Goal: Check status: Check status

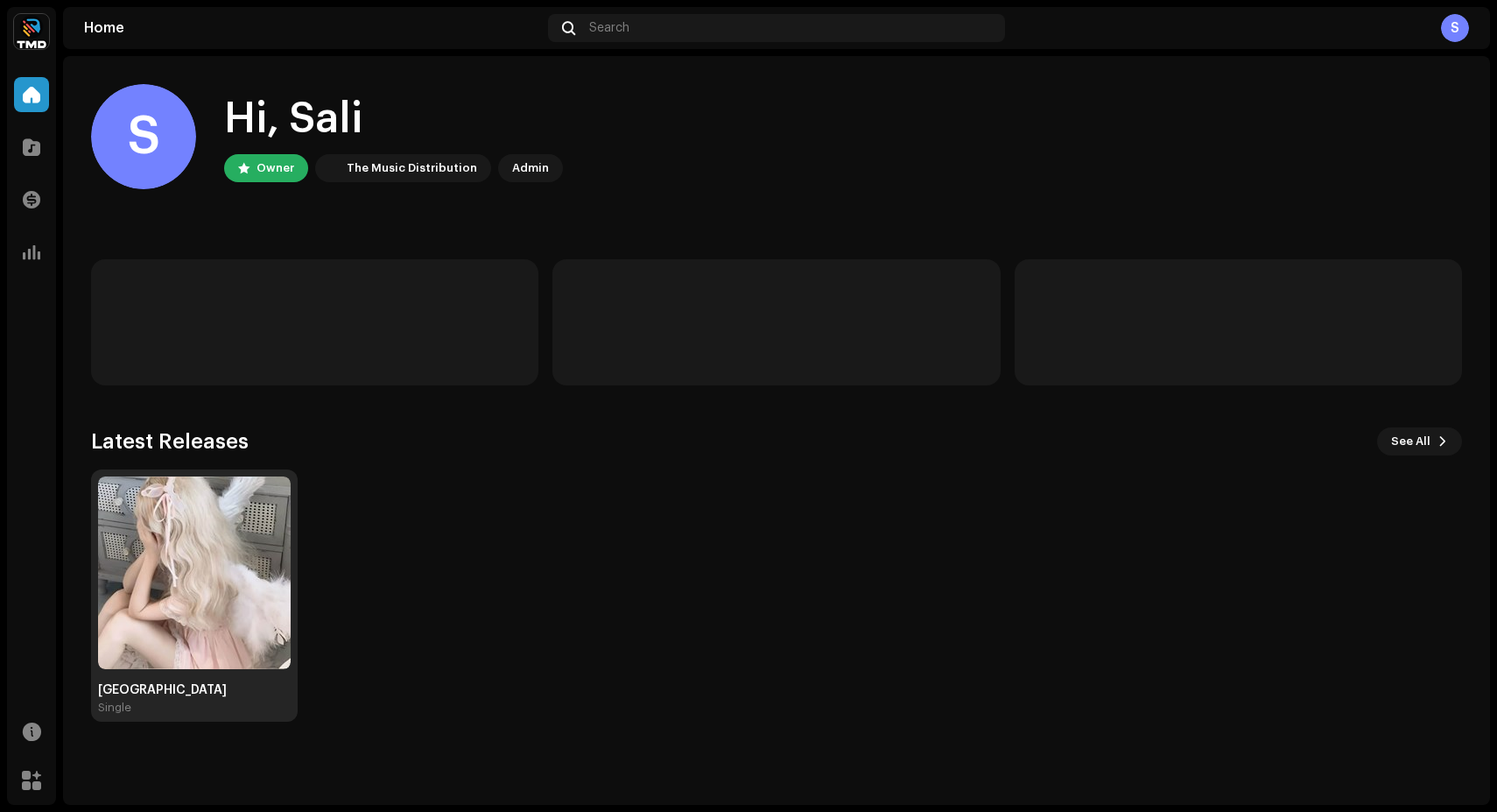
click at [208, 599] on img at bounding box center [195, 572] width 193 height 193
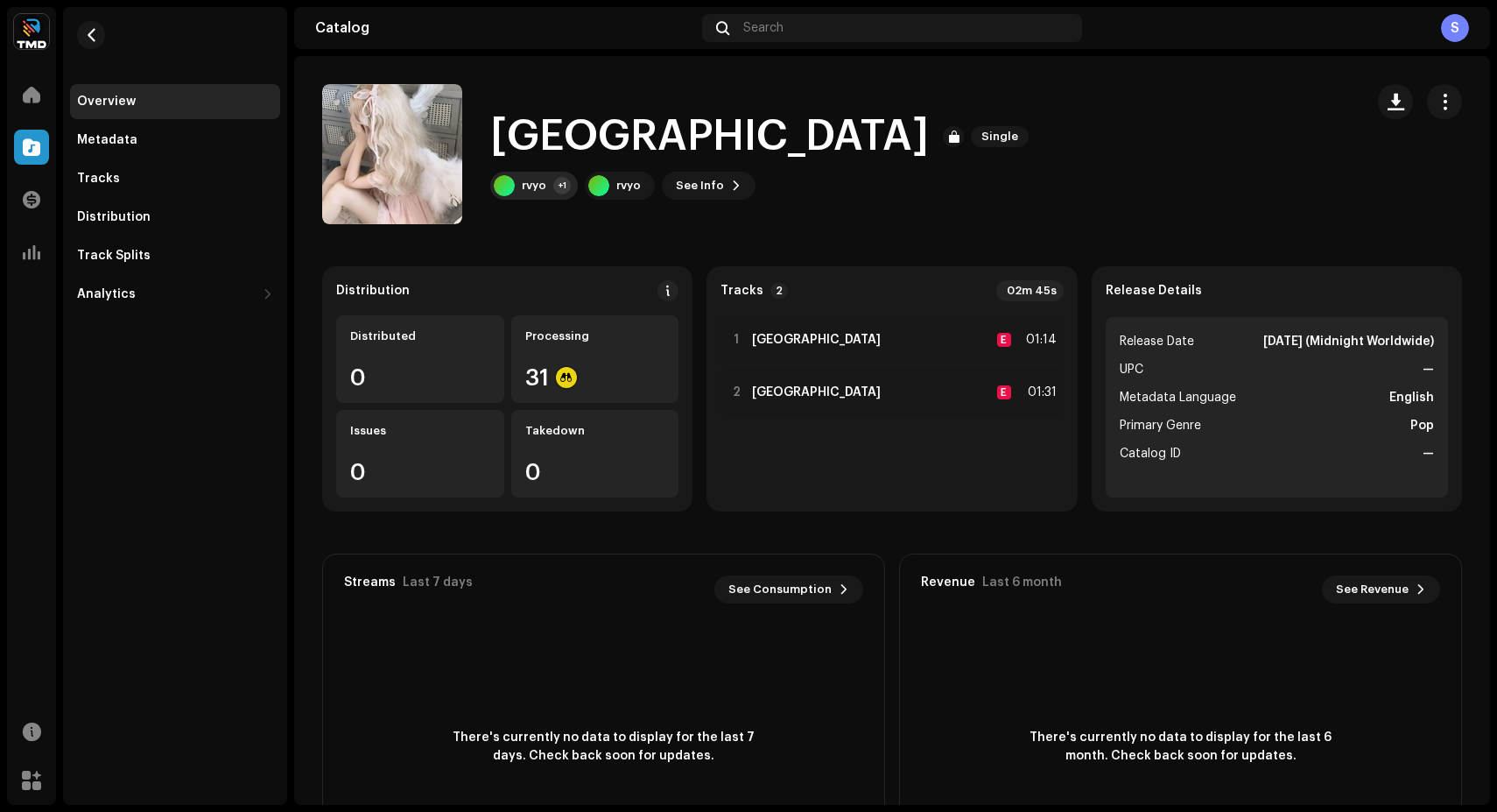
click at [578, 181] on div "rvyo +1 rvyo See Info" at bounding box center [762, 185] width 545 height 28
click at [720, 343] on div "1 [GEOGRAPHIC_DATA] E 01:14" at bounding box center [891, 340] width 342 height 49
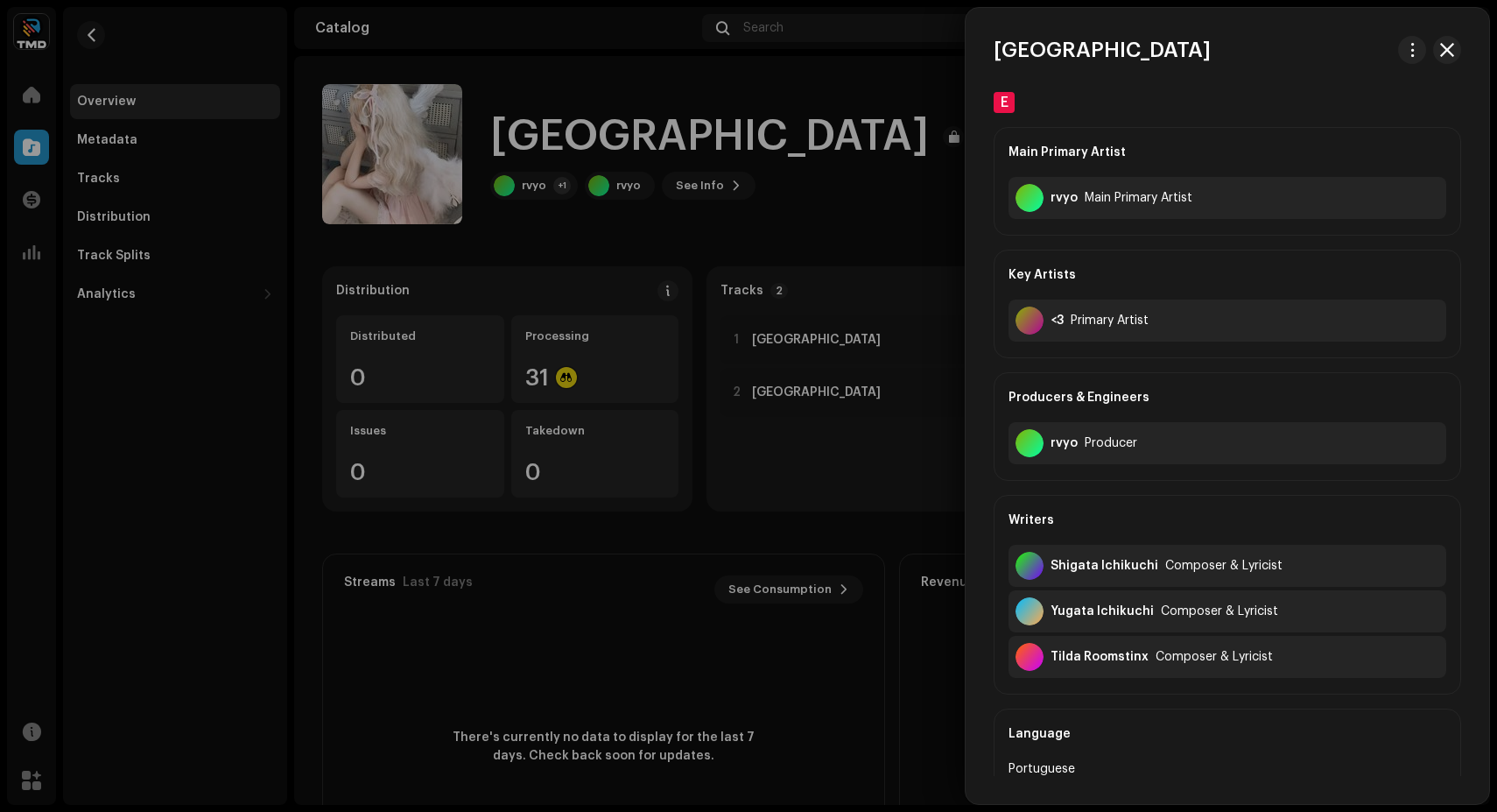
click at [728, 339] on div at bounding box center [748, 406] width 1497 height 812
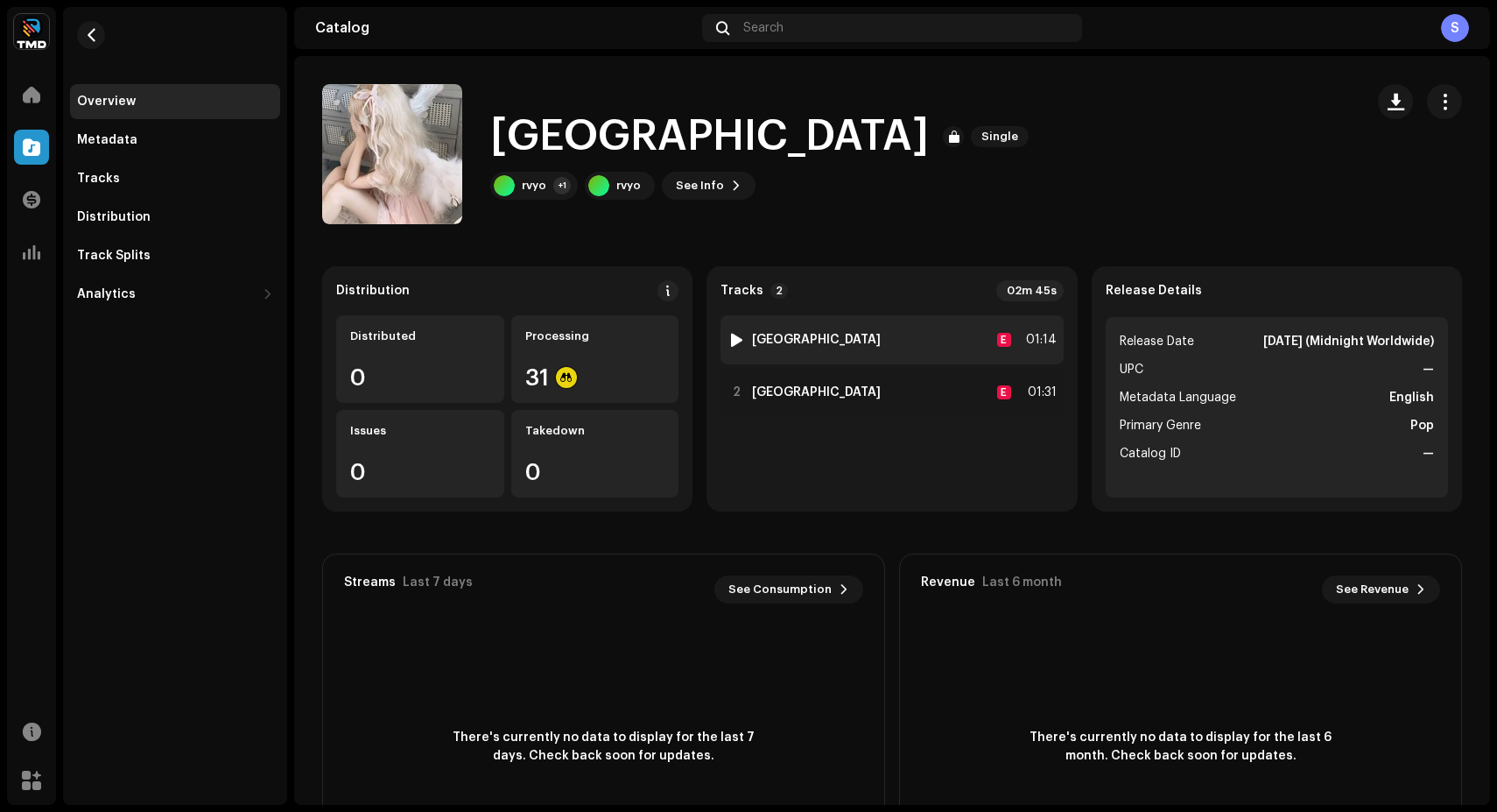
click at [736, 335] on div at bounding box center [736, 340] width 14 height 14
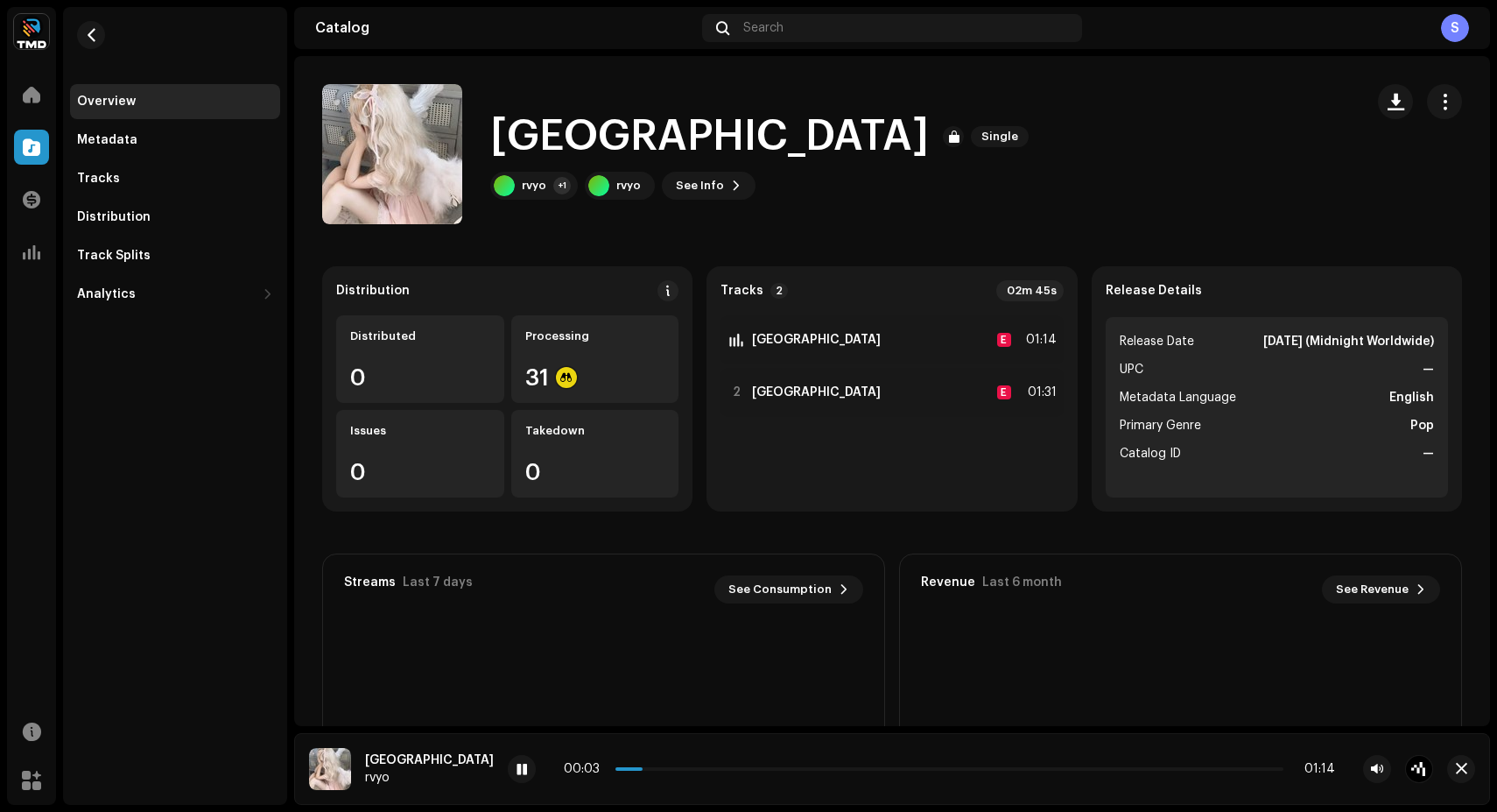
click at [388, 759] on div "[GEOGRAPHIC_DATA]" at bounding box center [429, 760] width 129 height 14
click at [917, 342] on div "1 [GEOGRAPHIC_DATA] E 01:14" at bounding box center [891, 340] width 342 height 49
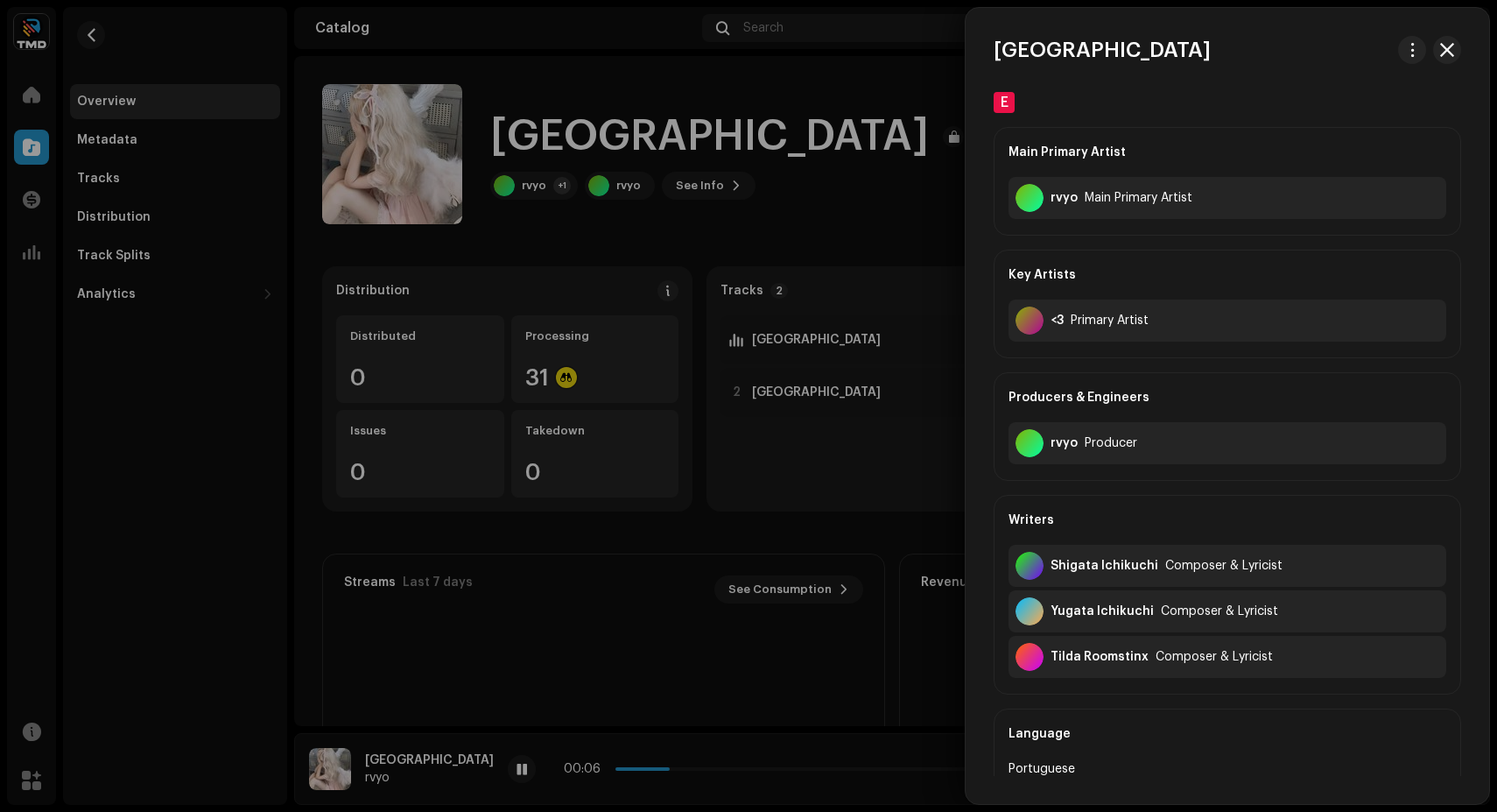
scroll to position [556, 0]
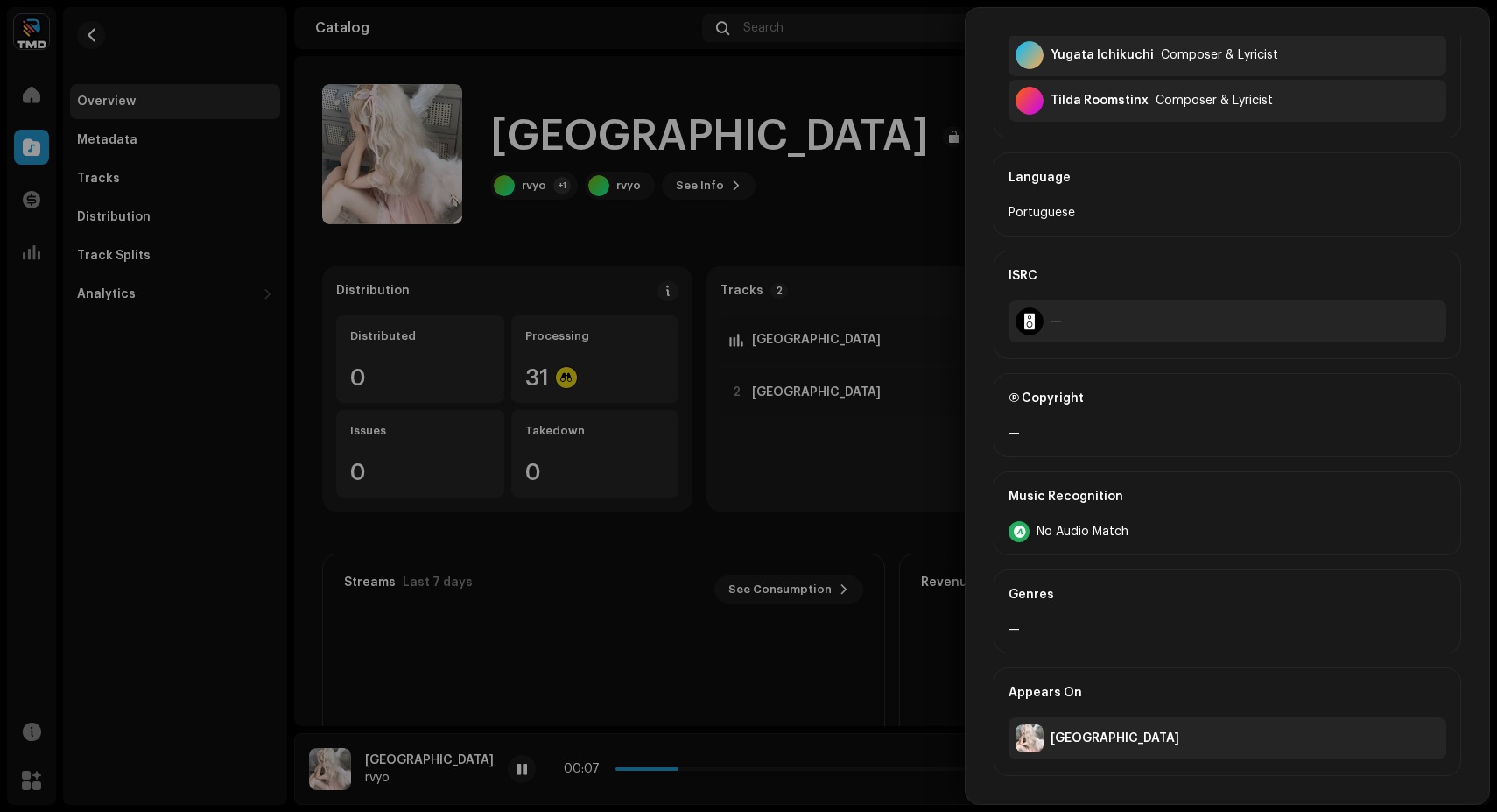
click at [712, 460] on div at bounding box center [748, 406] width 1497 height 812
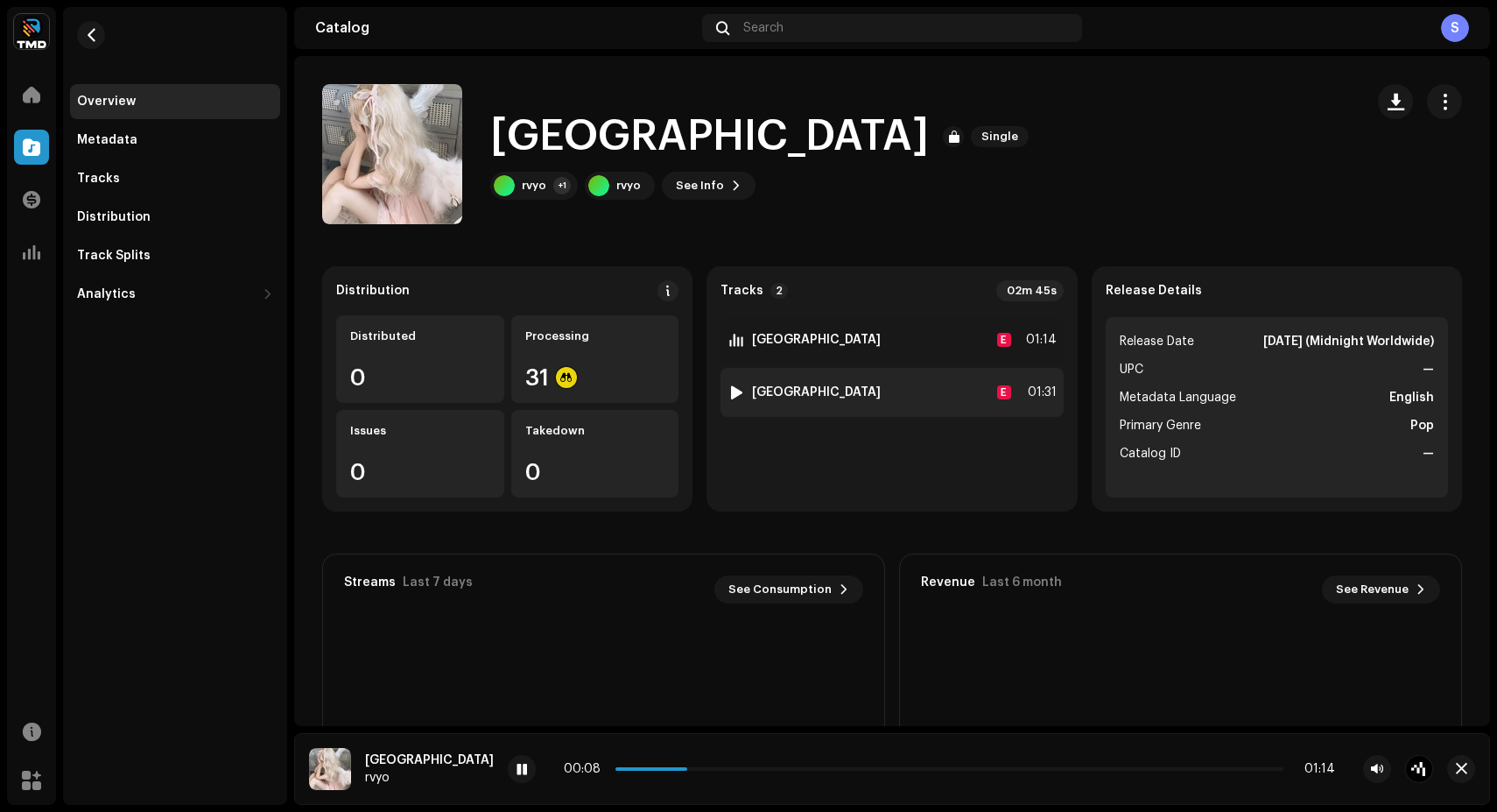
click at [882, 394] on div "2 [GEOGRAPHIC_DATA] E 01:31" at bounding box center [891, 392] width 342 height 49
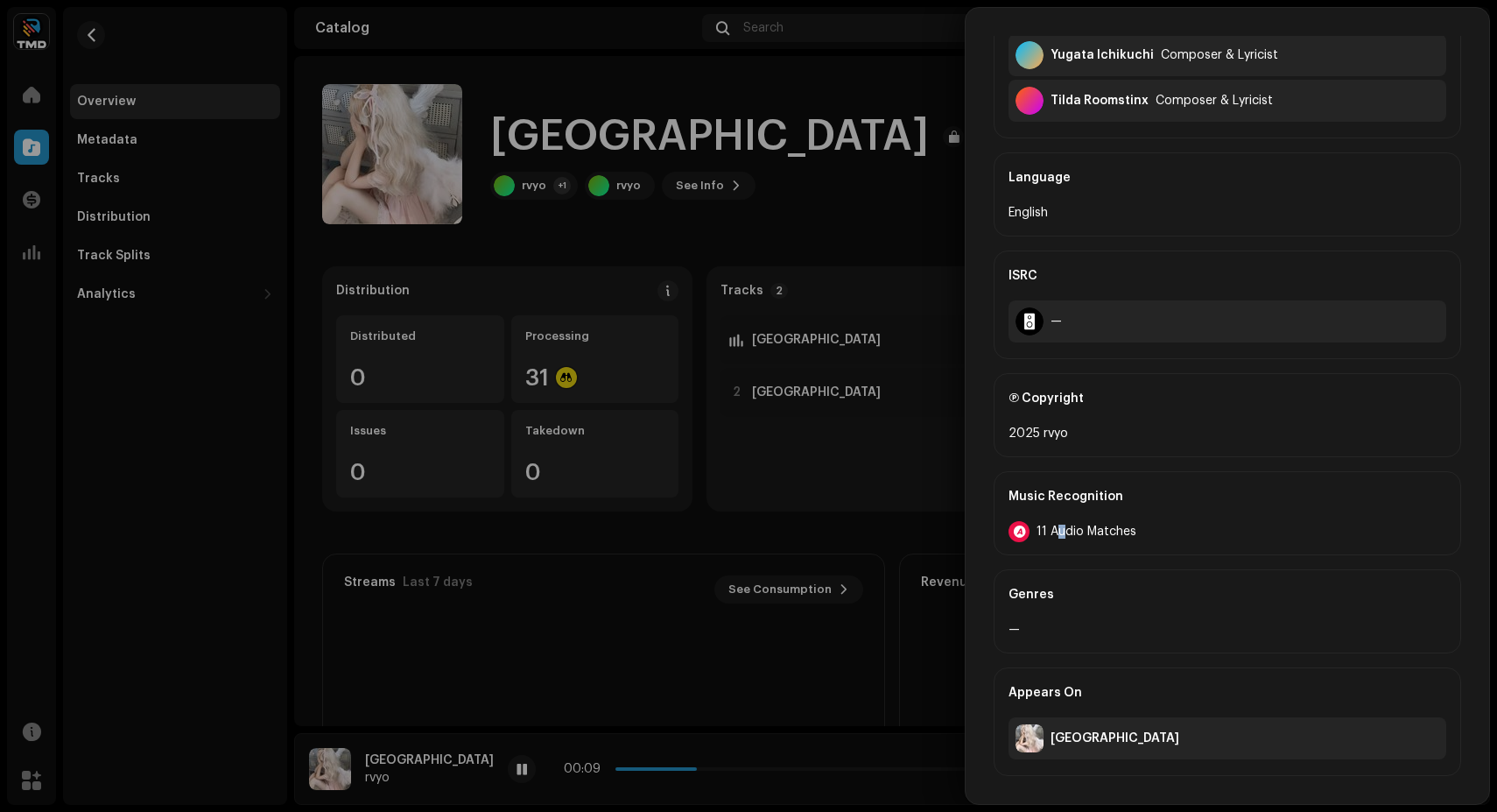
click at [1062, 534] on span "11 Audio Matches" at bounding box center [1086, 532] width 100 height 14
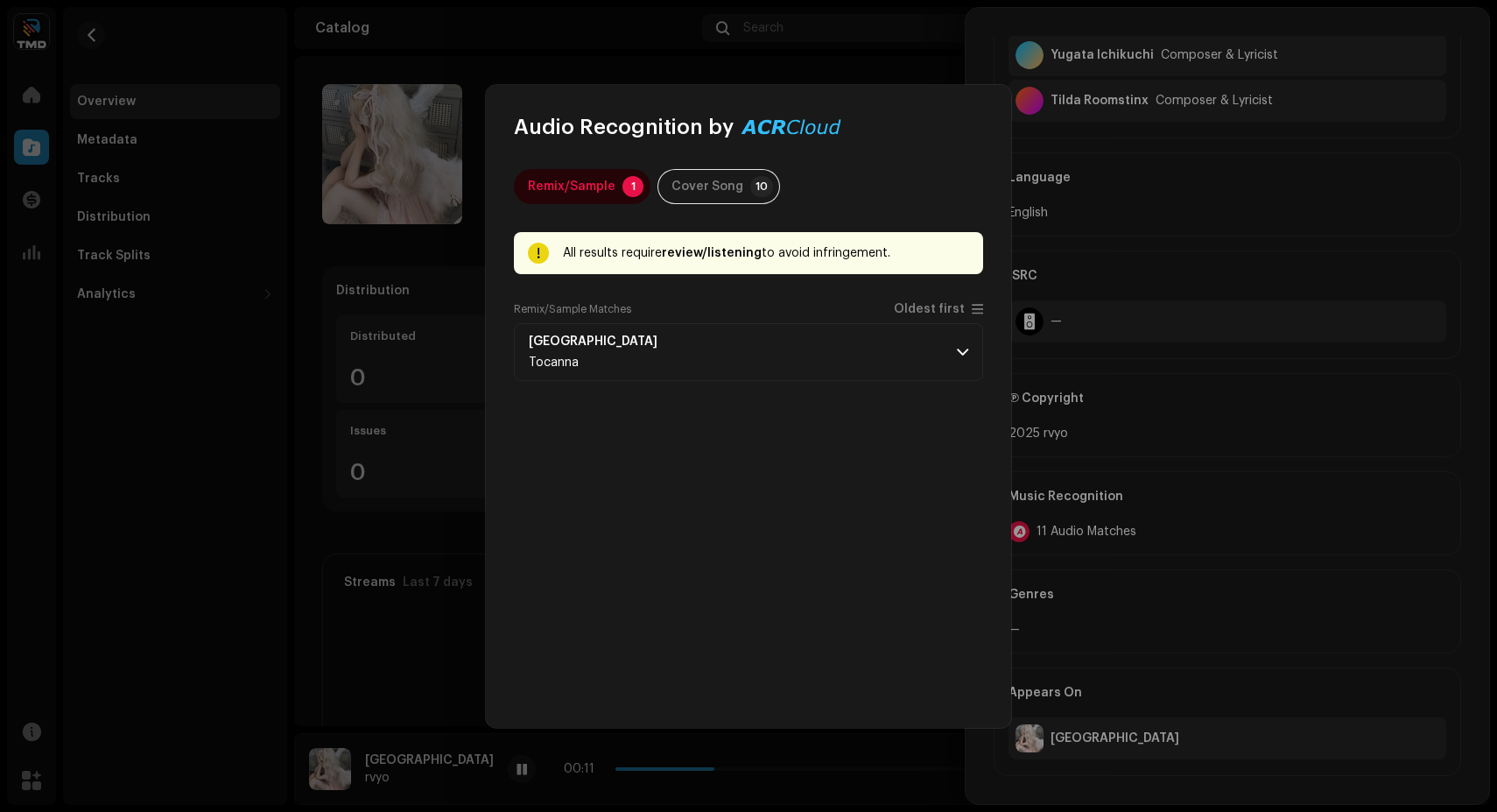
click at [710, 167] on div "Remix/Sample 1 Cover Song 10 All results require review/listening to avoid infr…" at bounding box center [748, 433] width 525 height 587
click at [709, 175] on div "Cover Song" at bounding box center [707, 186] width 72 height 35
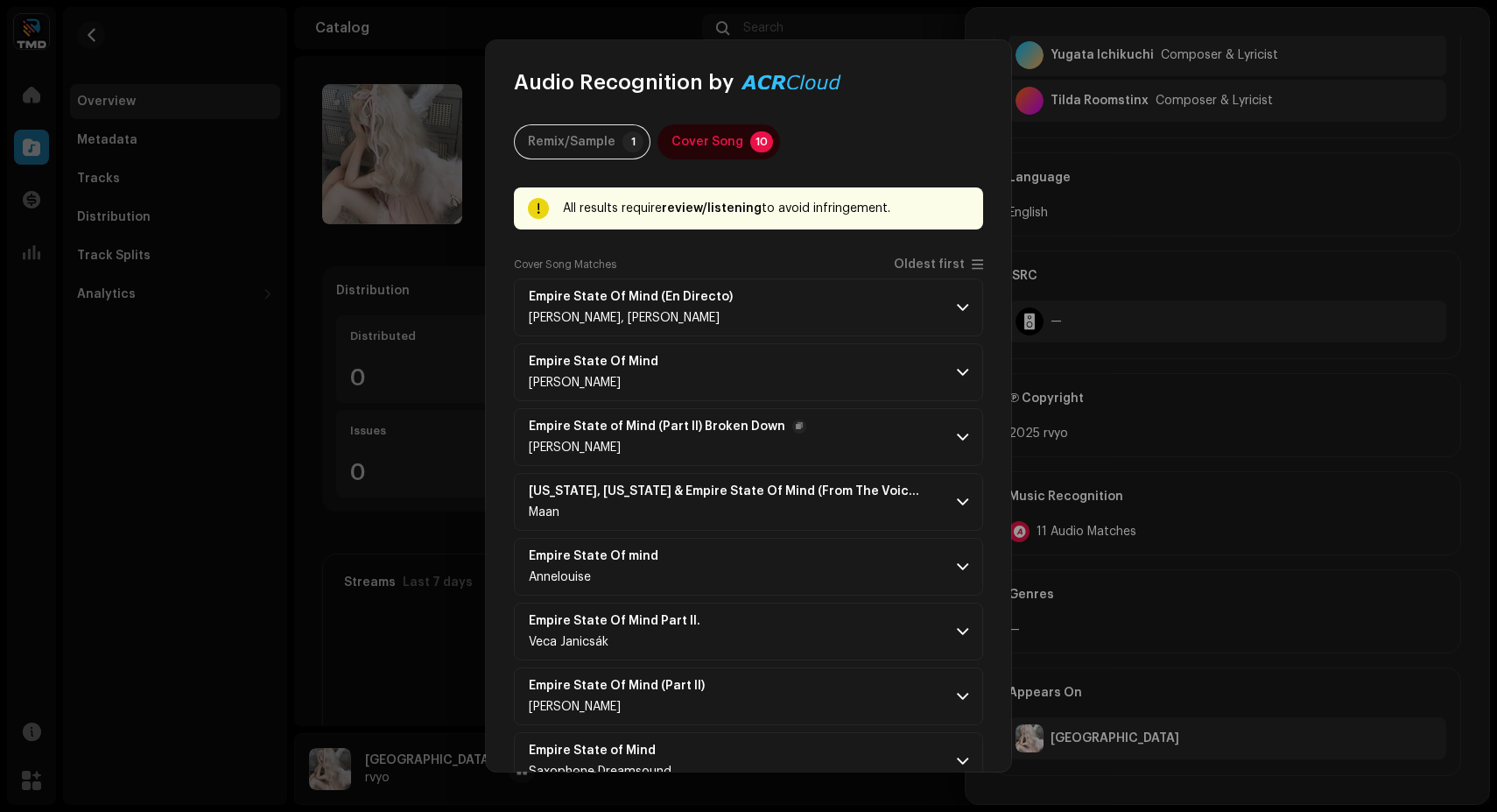
click at [707, 419] on p-accordion-header "Empire State of Mind (Part II) Broken Down [PERSON_NAME]" at bounding box center [748, 437] width 470 height 58
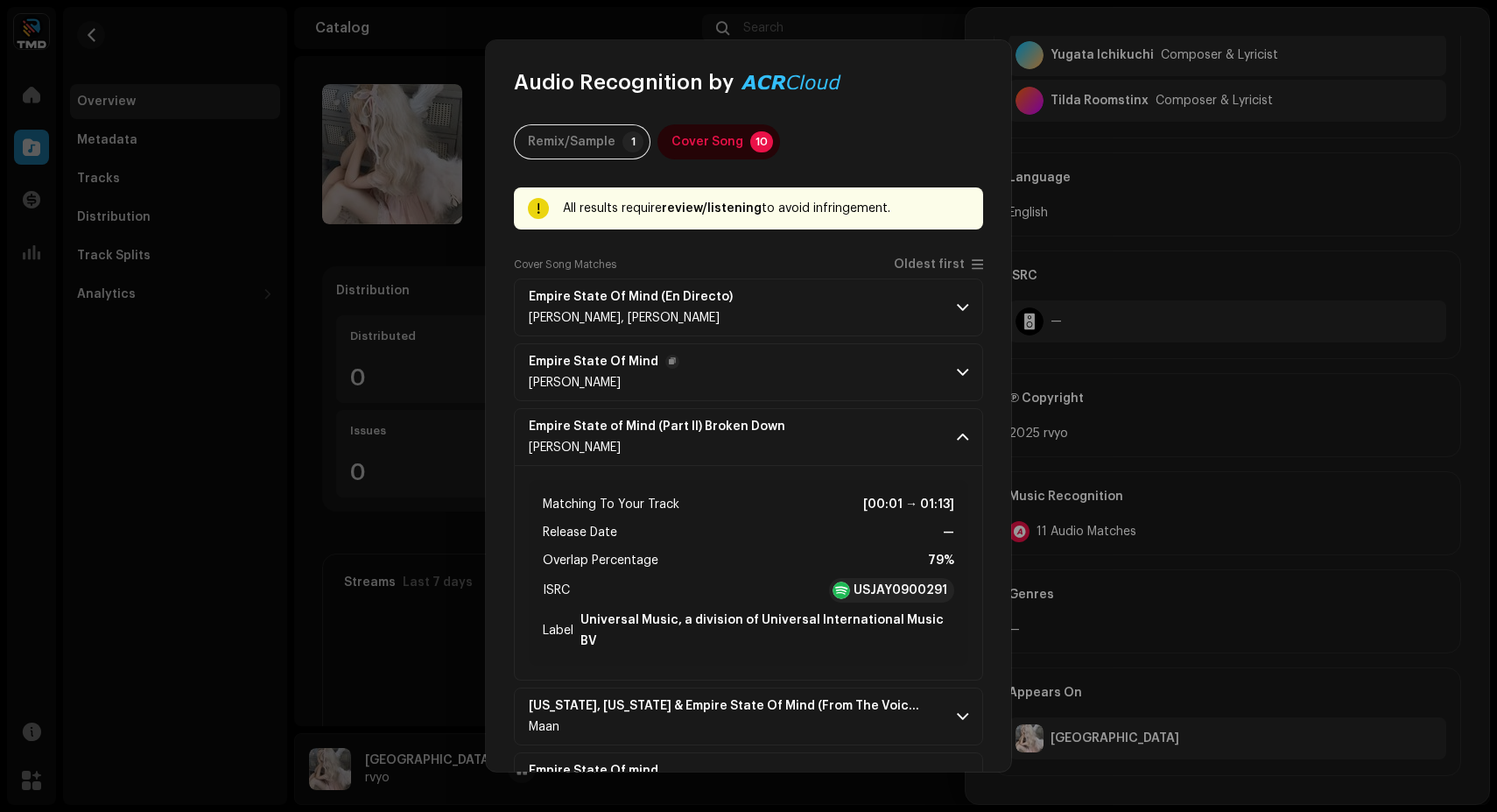
click at [780, 365] on p-accordion-header "Empire State Of Mind [PERSON_NAME]" at bounding box center [748, 372] width 470 height 58
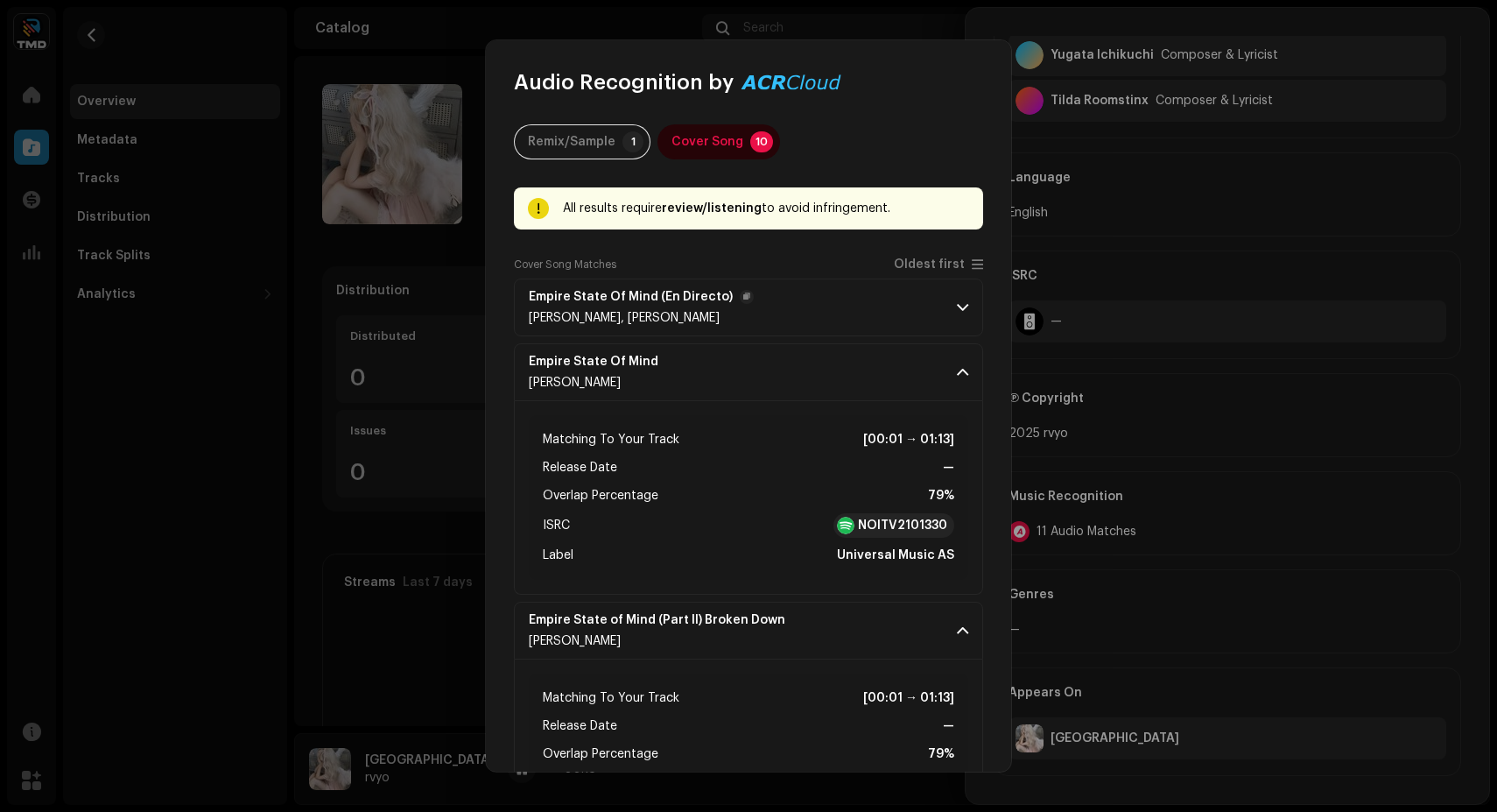
click at [808, 315] on p-accordion-header "Empire State Of Mind (En Directo) [PERSON_NAME], [PERSON_NAME]" at bounding box center [748, 307] width 470 height 58
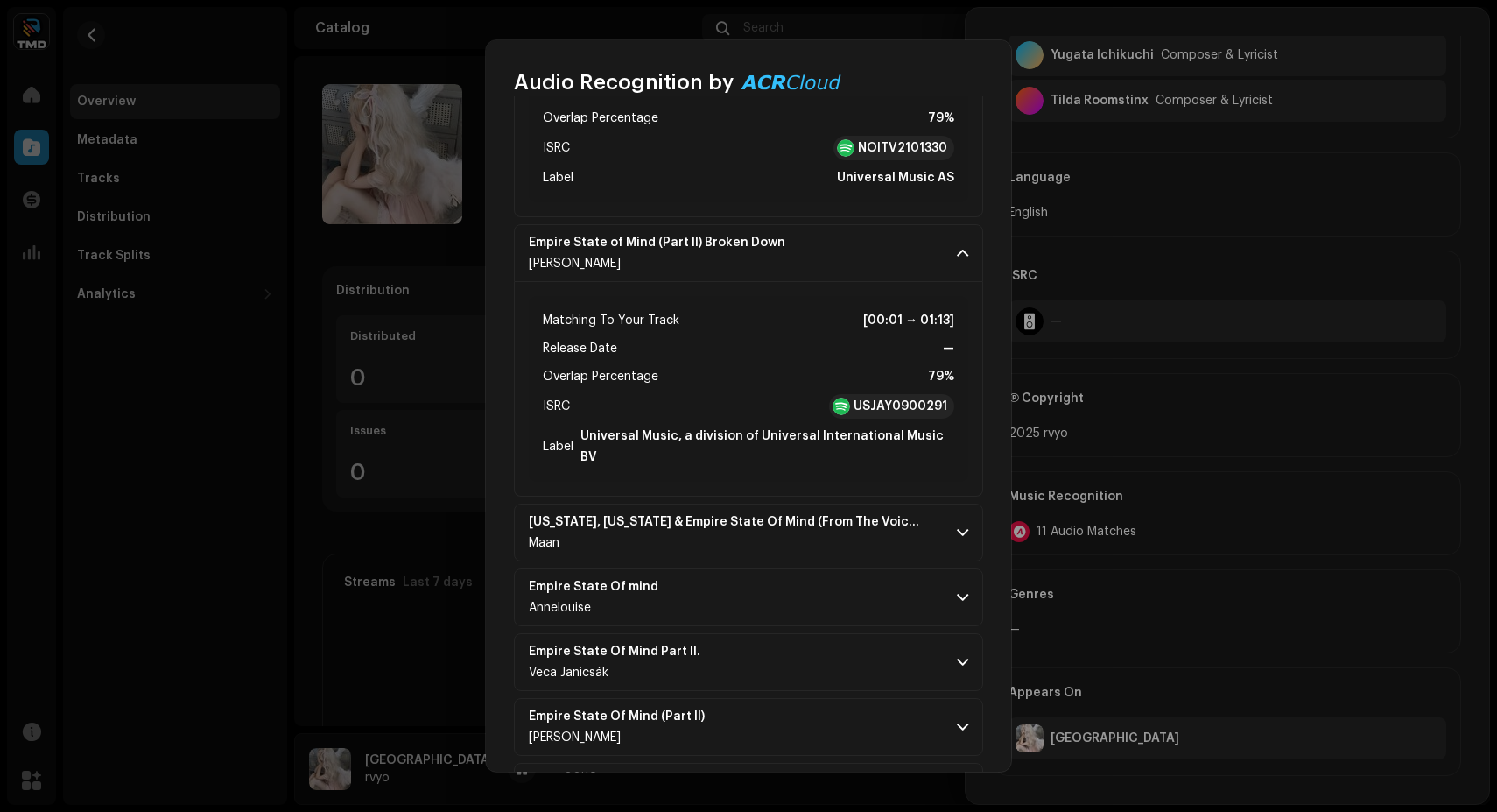
scroll to position [757, 0]
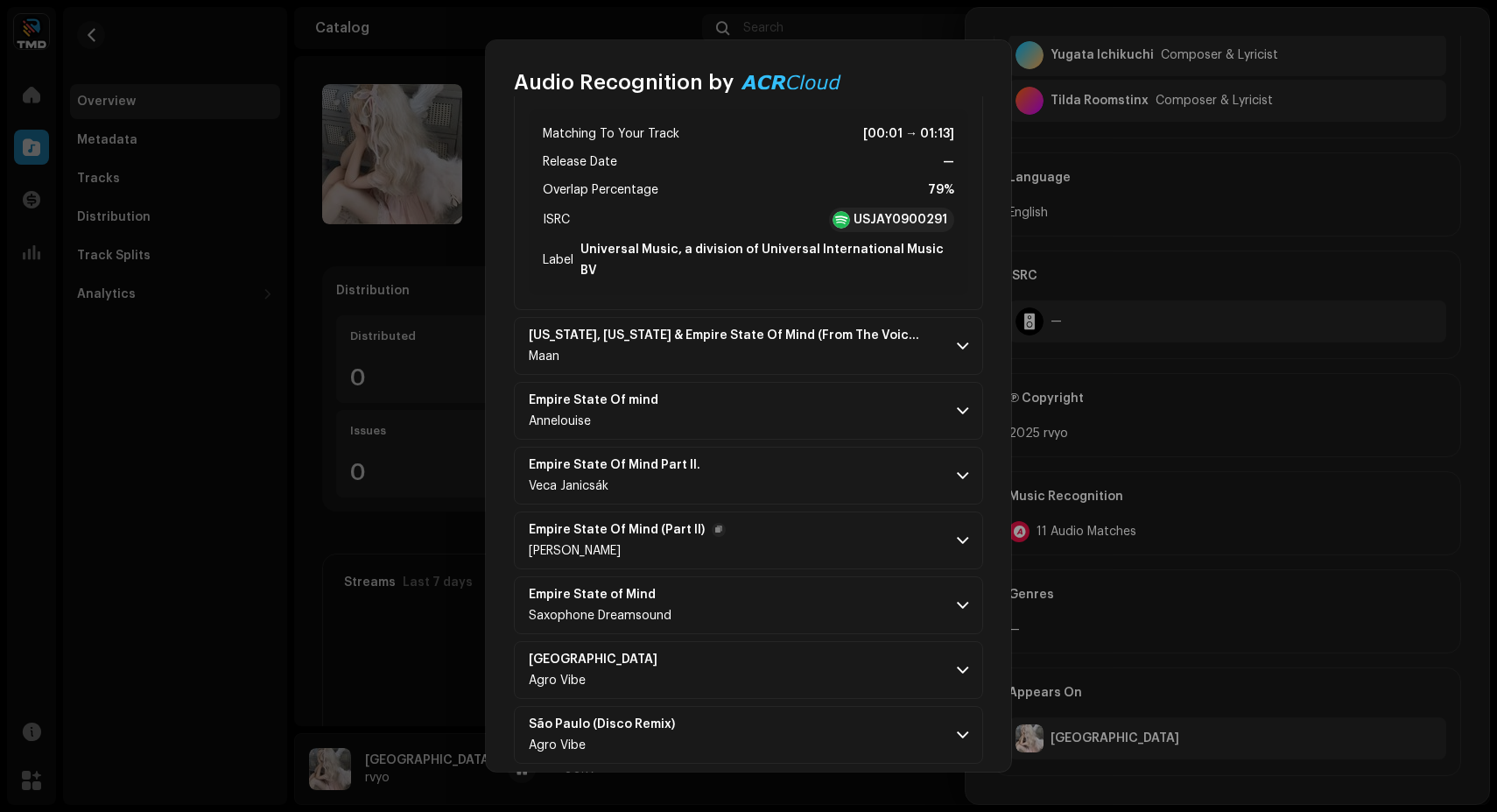
click at [731, 515] on p-accordion-header "Empire State Of Mind (Part II) [PERSON_NAME]" at bounding box center [748, 540] width 470 height 58
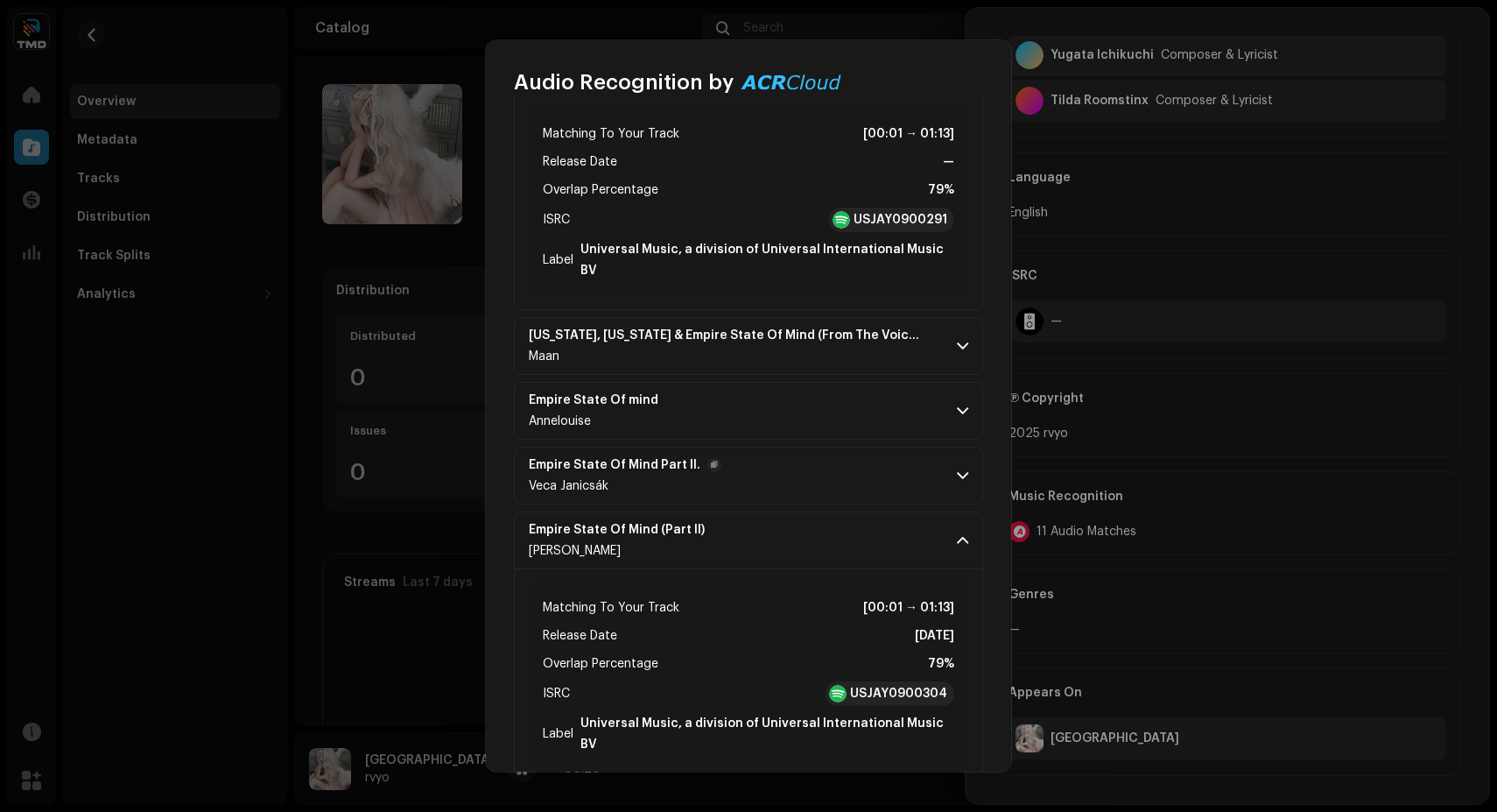
click at [788, 446] on p-accordion-header "Empire State Of Mind Part II. Veca Janicsák" at bounding box center [748, 475] width 470 height 58
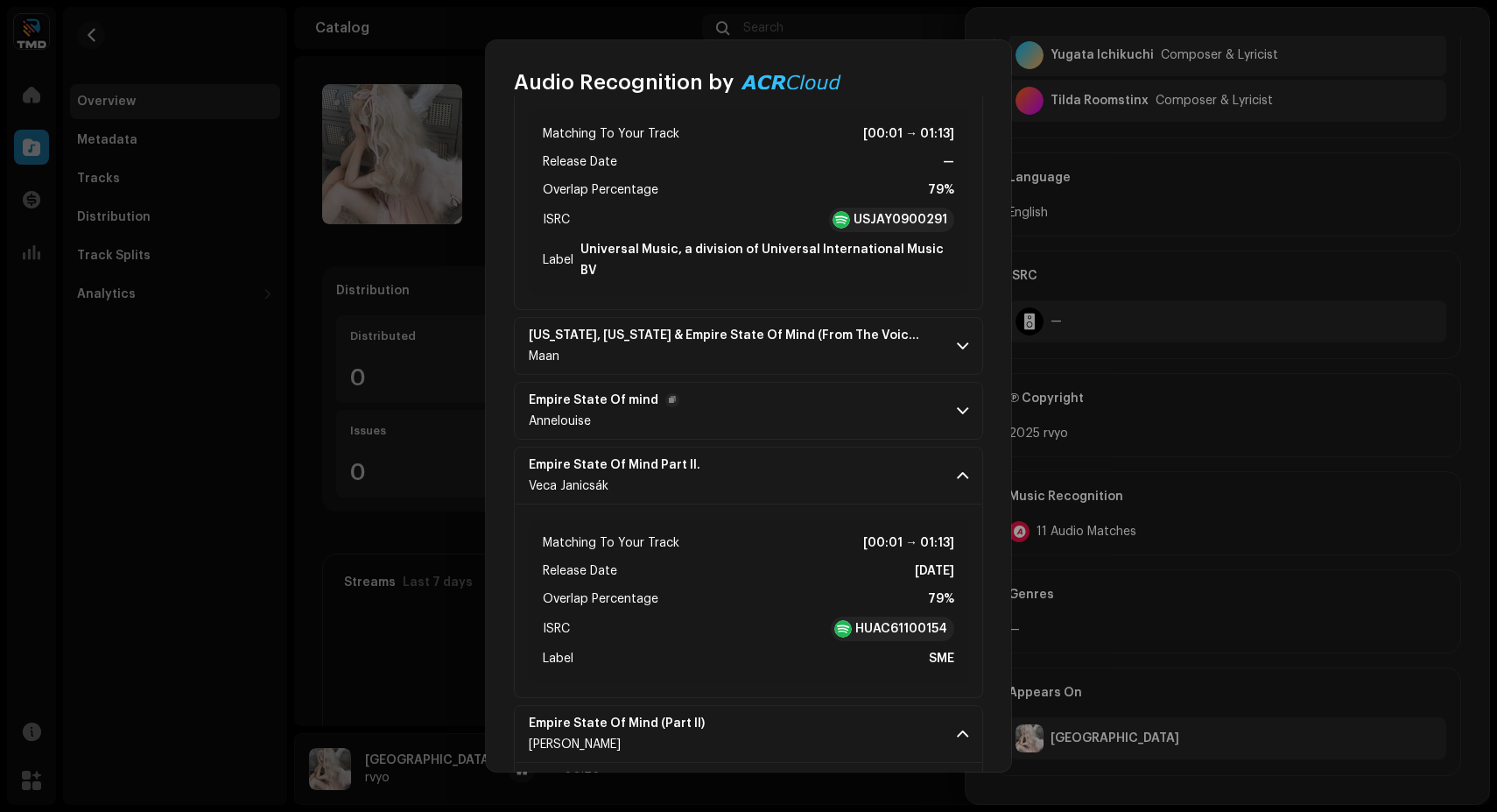
click at [759, 382] on p-accordion-header "Empire State Of mind Annelouise" at bounding box center [748, 411] width 470 height 58
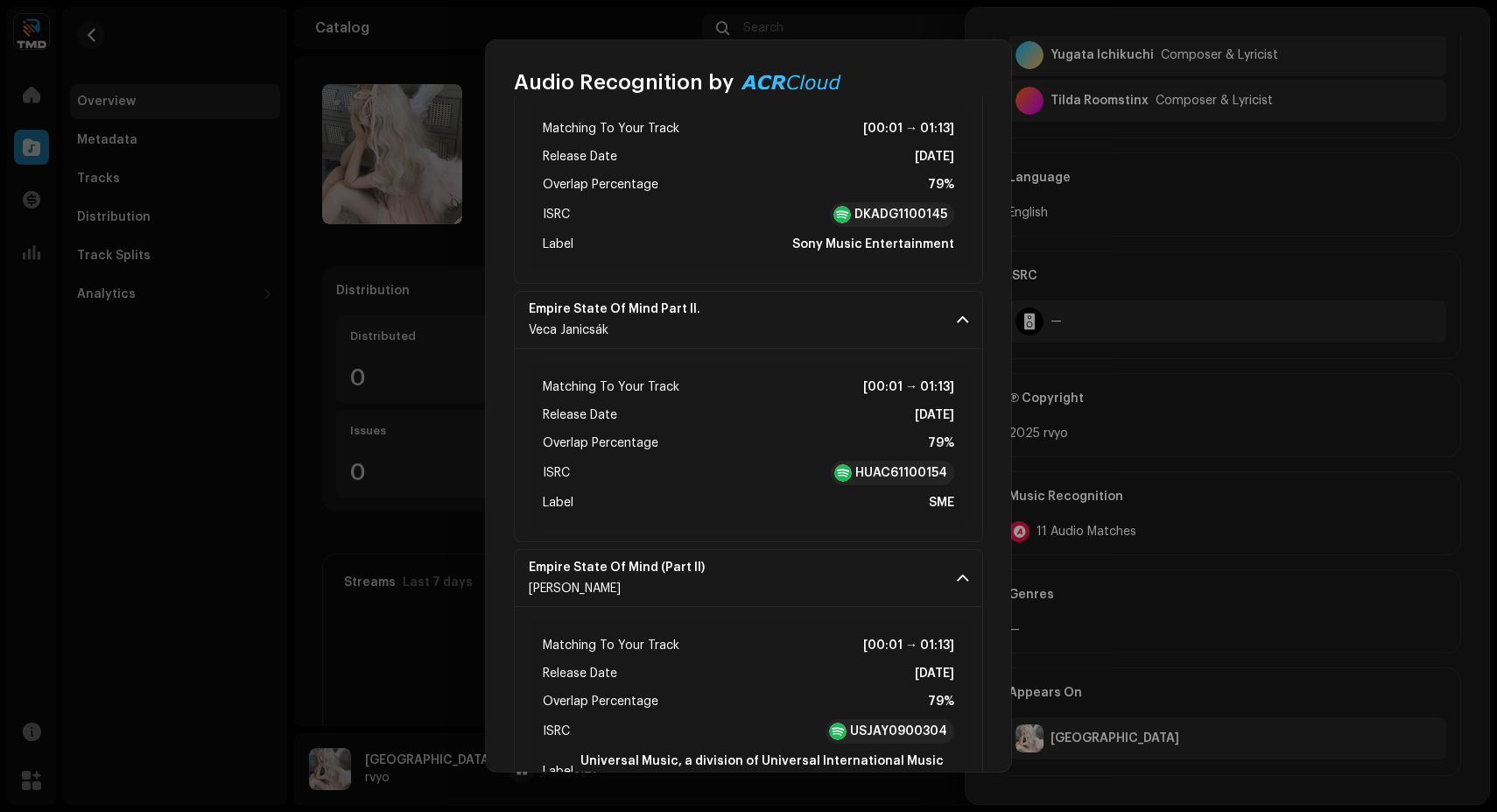
scroll to position [1337, 0]
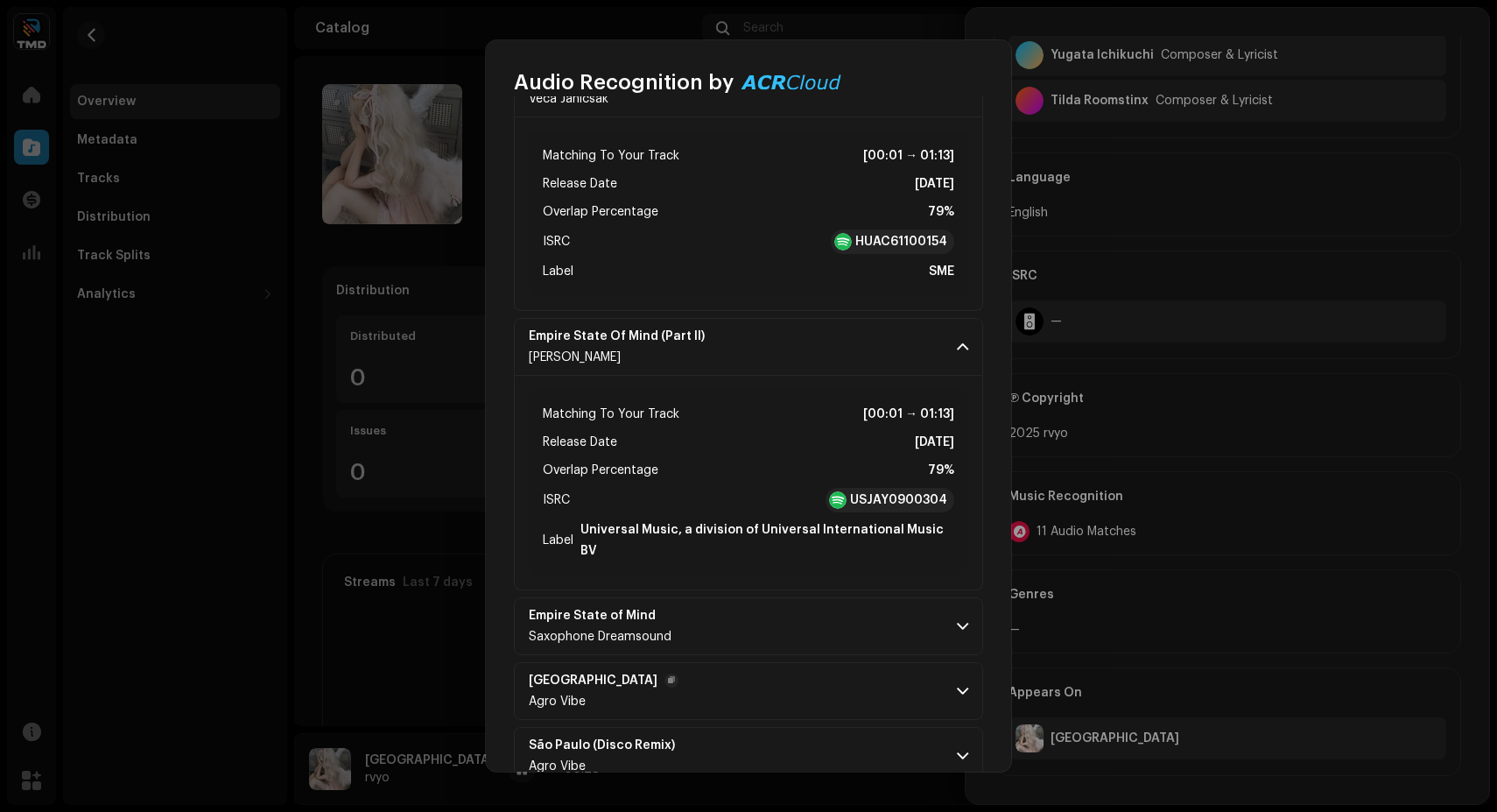
click at [693, 661] on p-accordion-header "São Paulo Agro Vibe" at bounding box center [748, 690] width 470 height 58
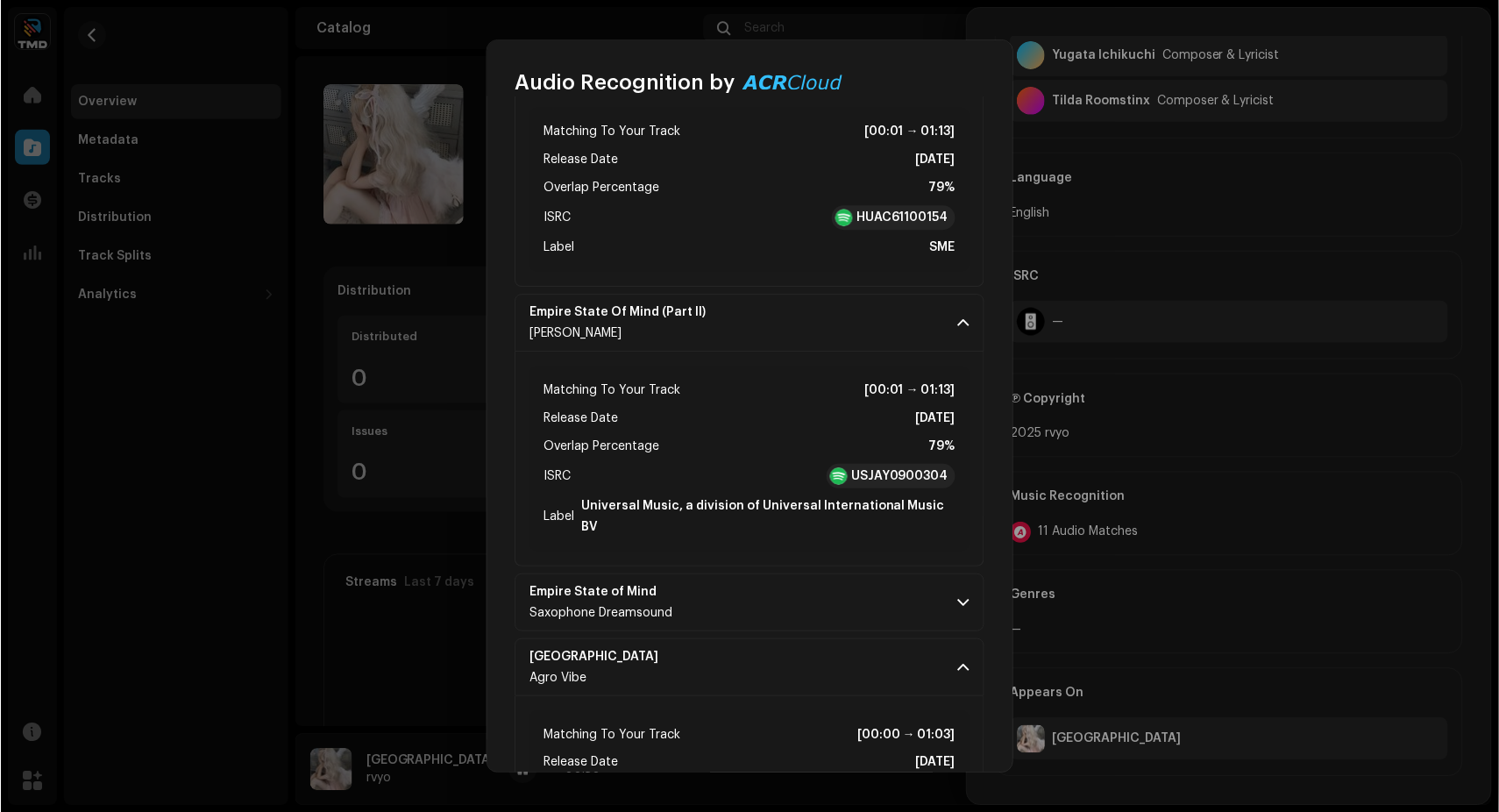
scroll to position [1533, 0]
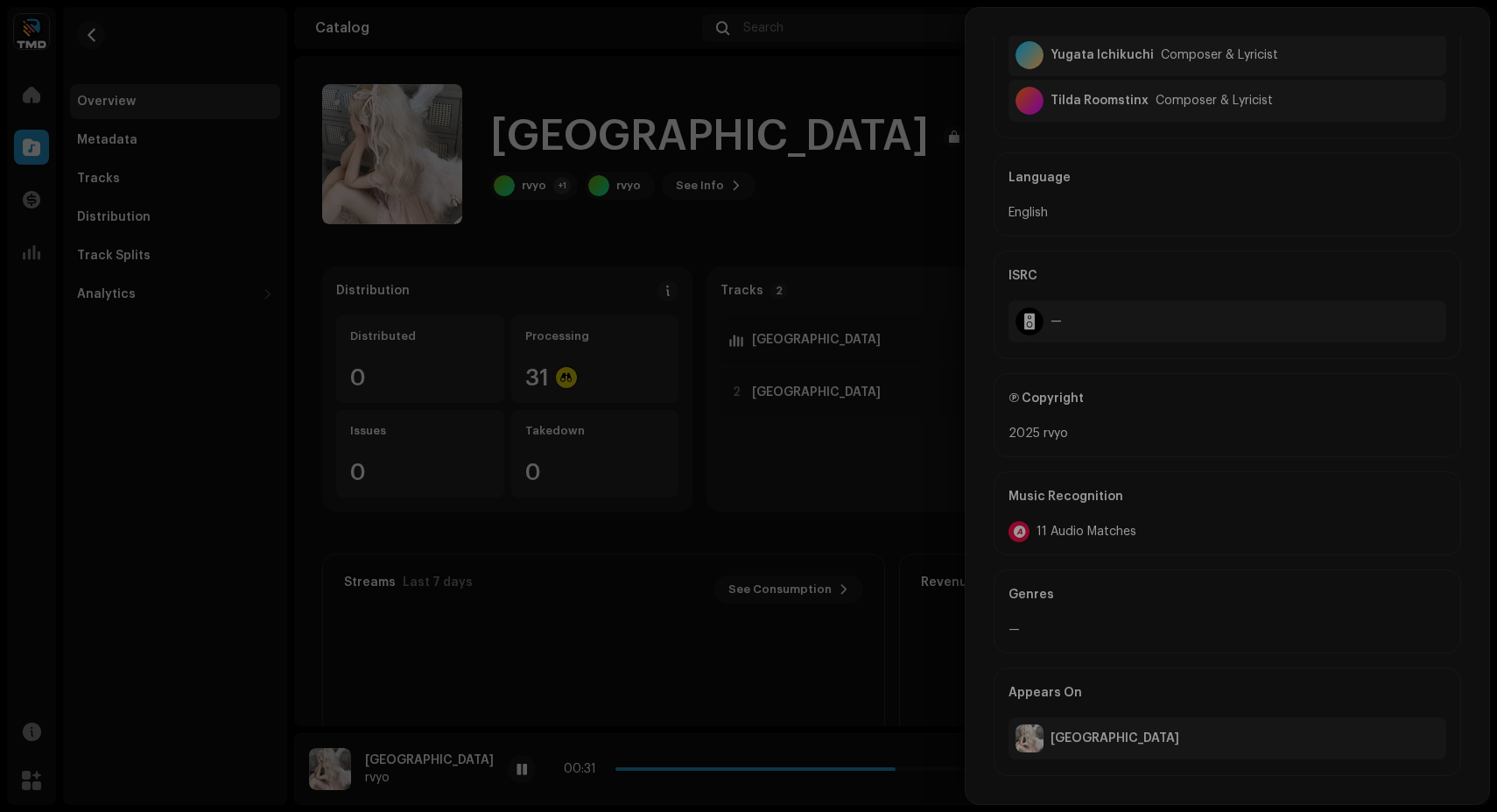
click at [387, 406] on div "Audio Recognition by Remix/Sample 1 Cover Song 10 All results require review/li…" at bounding box center [748, 406] width 1497 height 812
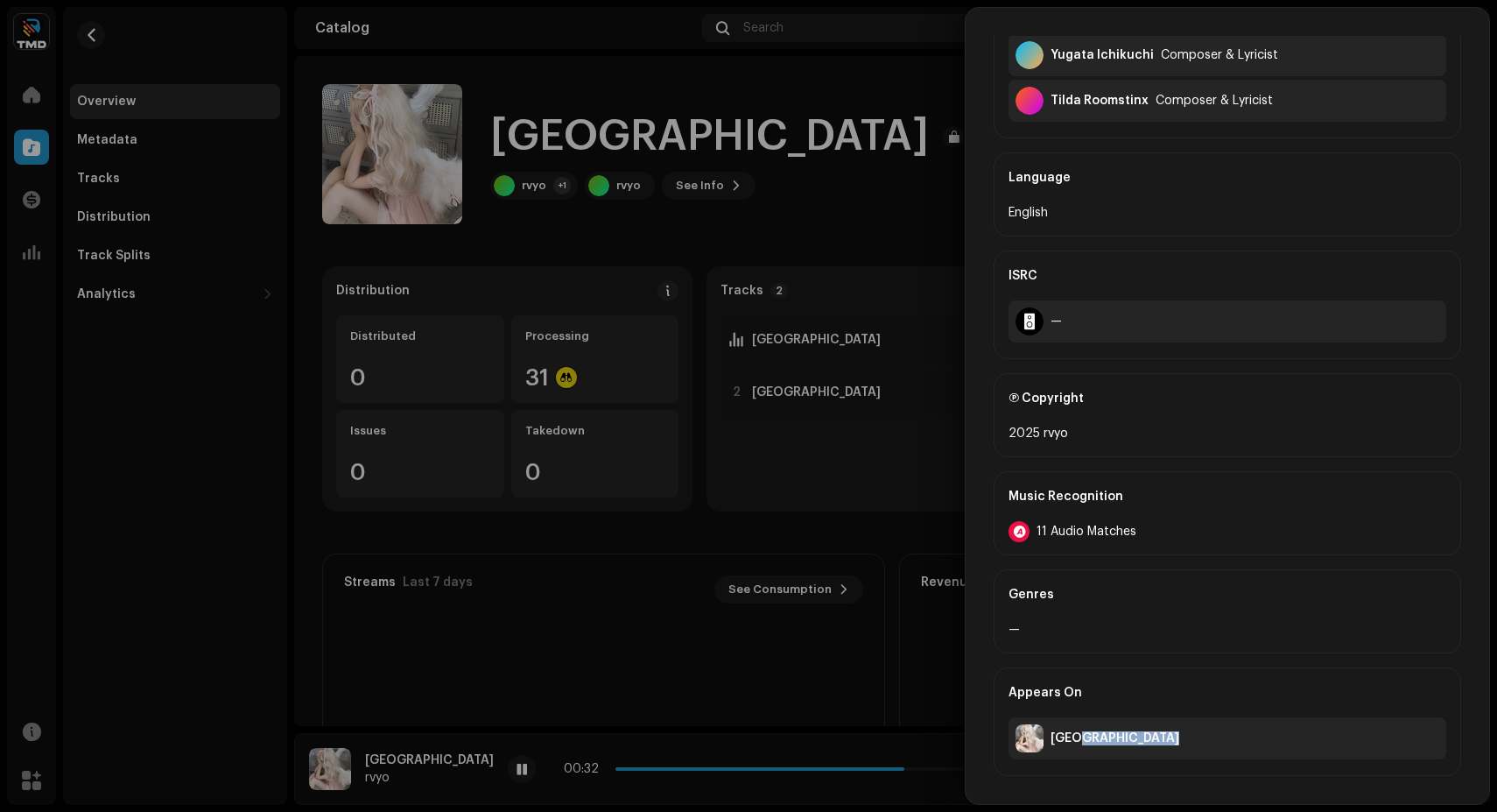
click at [388, 406] on div at bounding box center [748, 406] width 1497 height 812
